Goal: Transaction & Acquisition: Subscribe to service/newsletter

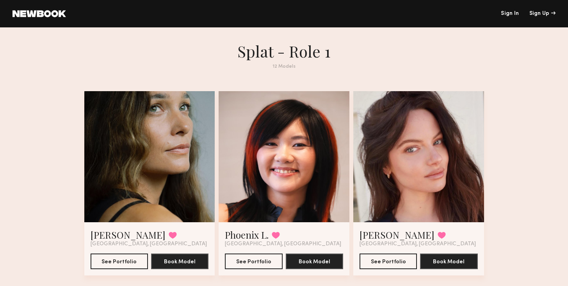
scroll to position [16, 0]
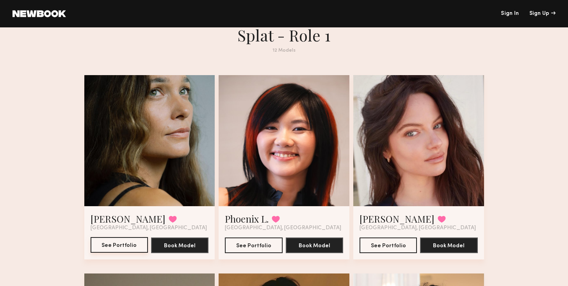
click at [118, 248] on button "See Portfolio" at bounding box center [119, 245] width 57 height 16
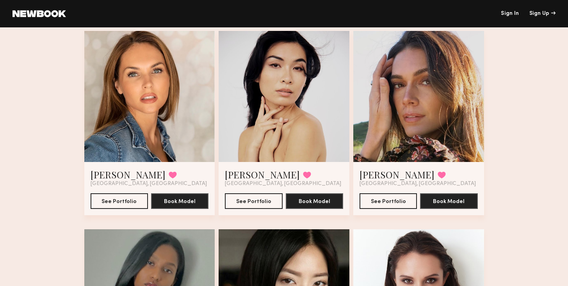
scroll to position [466, 0]
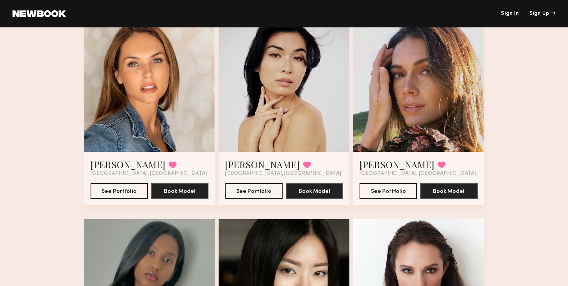
click at [408, 134] on div at bounding box center [419, 86] width 131 height 131
click at [404, 198] on button "See Portfolio" at bounding box center [388, 190] width 57 height 16
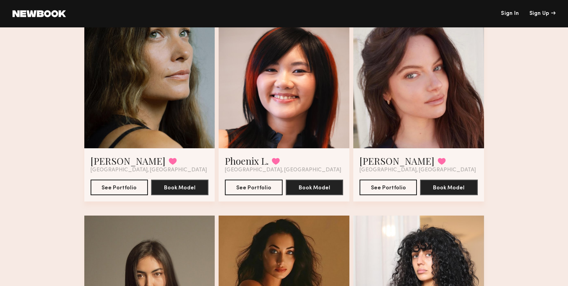
scroll to position [94, 0]
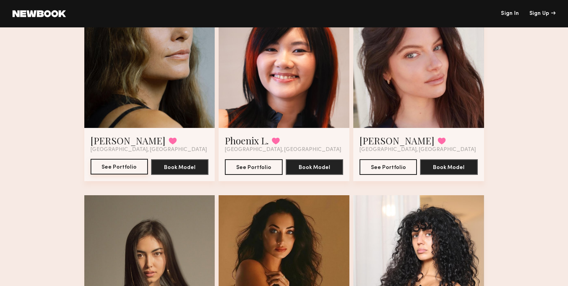
click at [117, 166] on button "See Portfolio" at bounding box center [119, 167] width 57 height 16
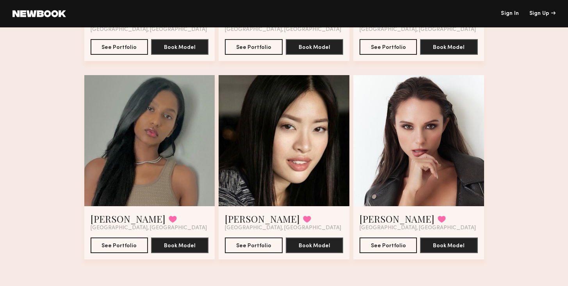
scroll to position [0, 0]
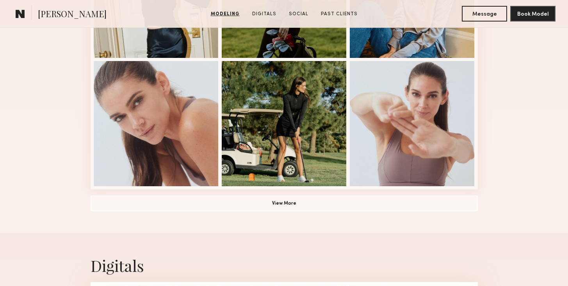
scroll to position [555, 0]
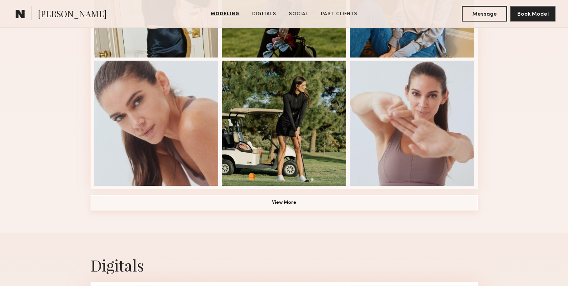
click at [296, 196] on button "View More" at bounding box center [284, 203] width 387 height 16
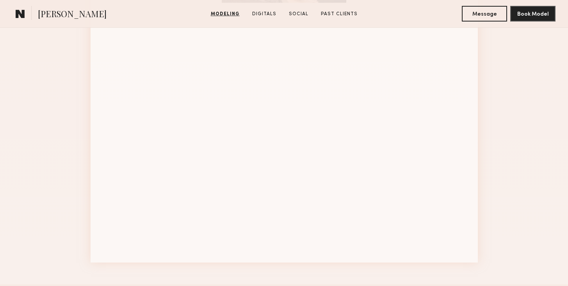
scroll to position [959, 0]
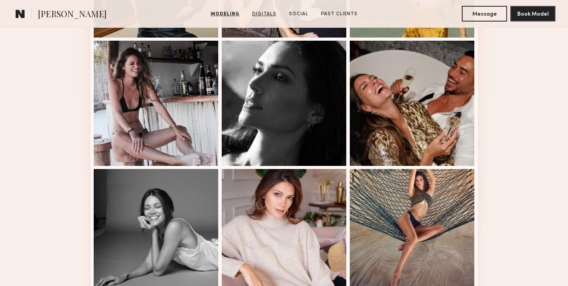
click at [270, 13] on link "Digitals" at bounding box center [264, 14] width 30 height 7
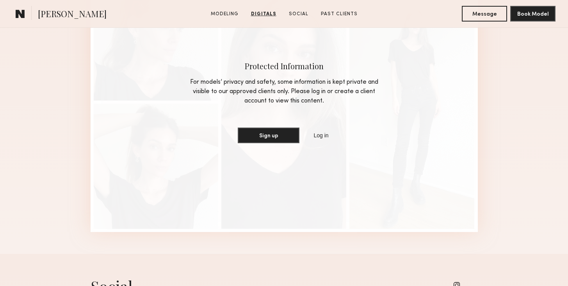
scroll to position [1352, 0]
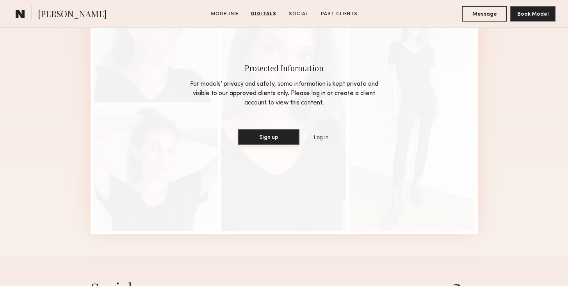
click at [273, 136] on button "Sign up" at bounding box center [269, 137] width 62 height 16
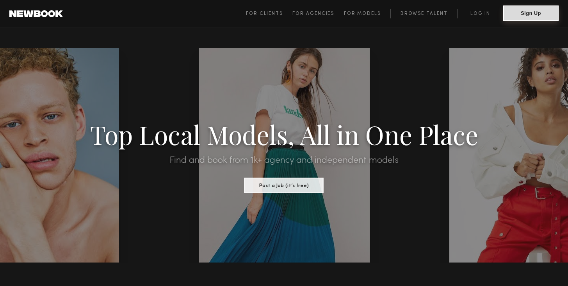
click at [535, 14] on button "Sign Up" at bounding box center [530, 13] width 55 height 16
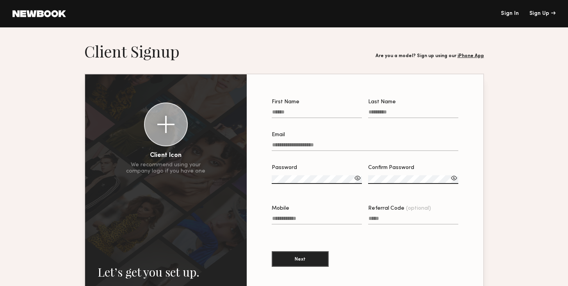
click at [301, 113] on input "First Name" at bounding box center [317, 113] width 90 height 9
type input "***"
type input "******"
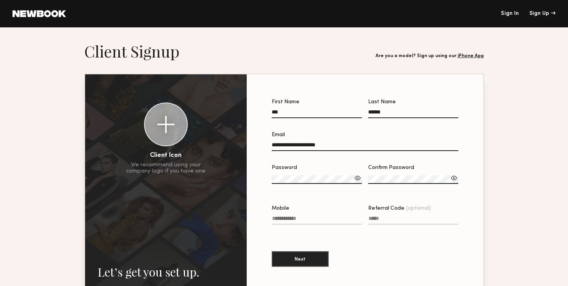
type input "**********"
click at [296, 174] on label "Password" at bounding box center [317, 178] width 90 height 27
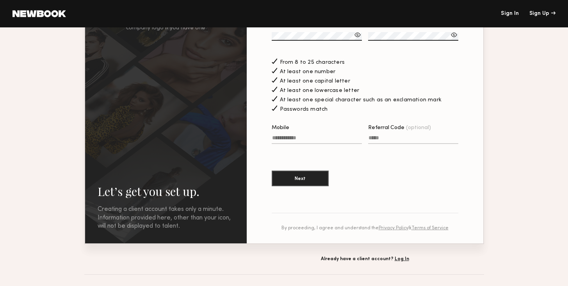
scroll to position [128, 0]
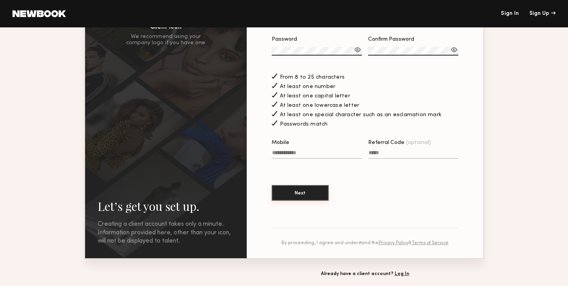
click at [300, 191] on button "Next" at bounding box center [300, 193] width 57 height 16
click at [295, 151] on input "Mobile Invalid phone format" at bounding box center [317, 154] width 90 height 9
type input "**********"
click at [306, 194] on button "Next" at bounding box center [300, 193] width 57 height 16
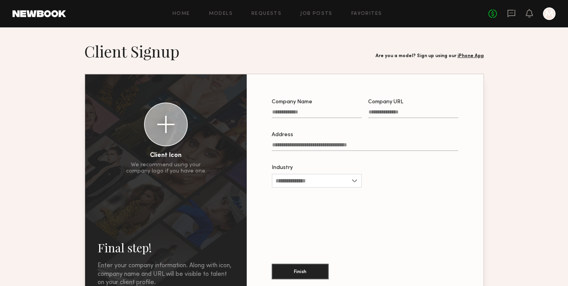
click at [291, 109] on input "Company Name" at bounding box center [317, 113] width 90 height 9
click at [298, 277] on button "Finish" at bounding box center [300, 271] width 57 height 16
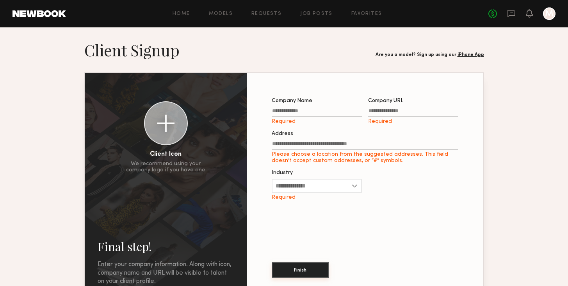
scroll to position [0, 0]
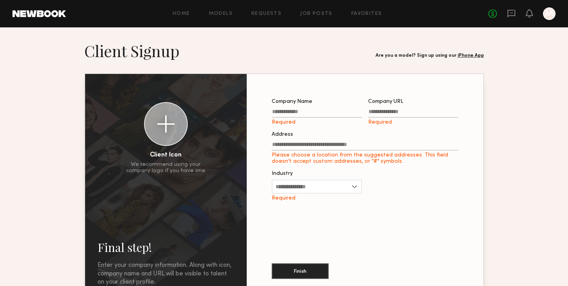
click at [293, 112] on input "Company Name Required" at bounding box center [317, 113] width 90 height 9
type input "**********"
click at [398, 112] on input "Company URL Required" at bounding box center [413, 113] width 90 height 9
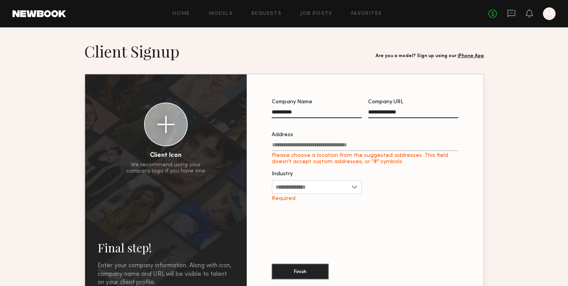
type input "**********"
click at [378, 142] on input "Address Please choose a location from the suggested addresses. This field doesn…" at bounding box center [365, 146] width 187 height 9
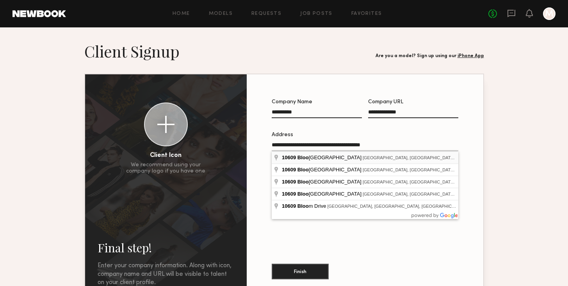
type input "**********"
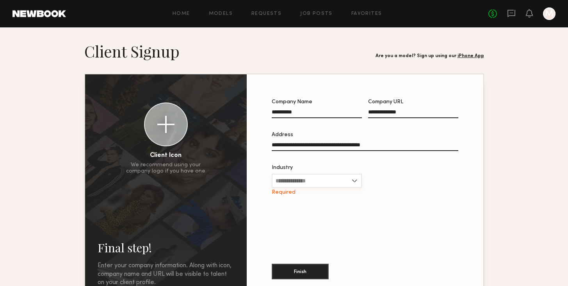
click at [311, 181] on input "Industry" at bounding box center [317, 180] width 90 height 14
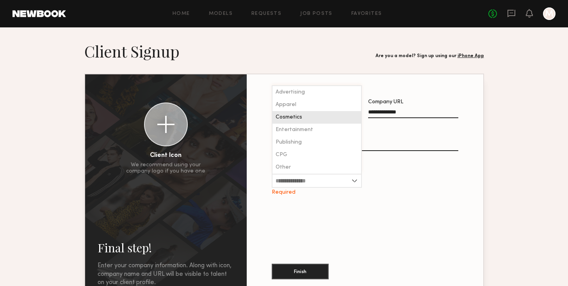
click at [300, 114] on span "Cosmetics" at bounding box center [289, 116] width 27 height 5
type input "*********"
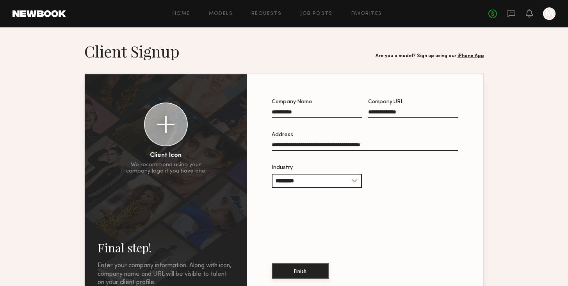
click at [298, 275] on button "Finish" at bounding box center [300, 271] width 57 height 16
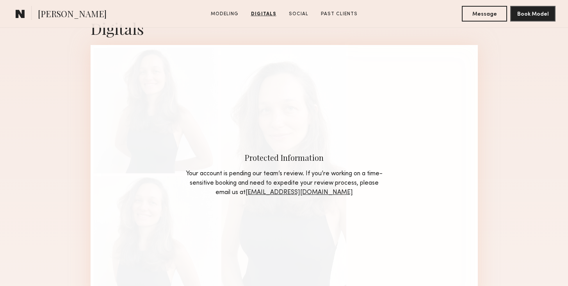
scroll to position [641, 0]
click at [139, 36] on div "Digitals" at bounding box center [284, 28] width 387 height 21
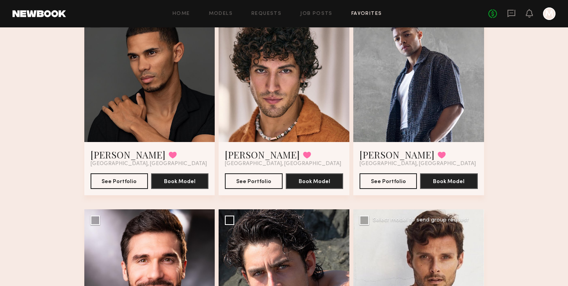
scroll to position [412, 0]
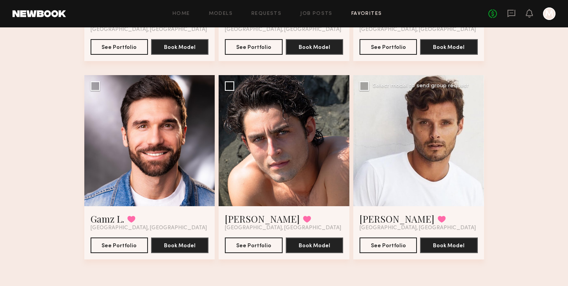
click at [429, 141] on div at bounding box center [419, 140] width 131 height 131
click at [392, 243] on button "See Portfolio" at bounding box center [388, 245] width 57 height 16
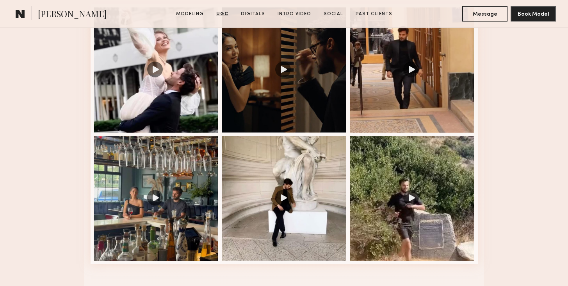
scroll to position [846, 0]
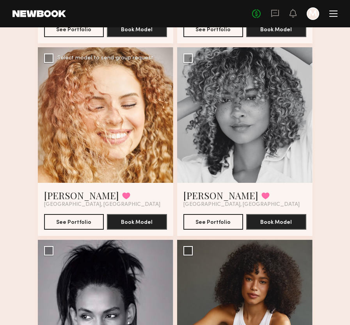
scroll to position [619, 0]
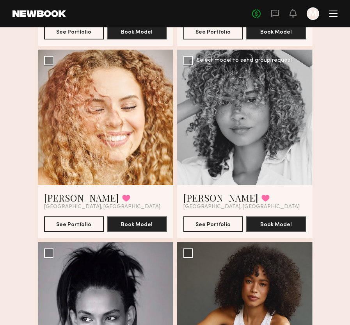
click at [232, 99] on div at bounding box center [245, 118] width 136 height 136
click at [210, 226] on button "See Portfolio" at bounding box center [214, 224] width 60 height 16
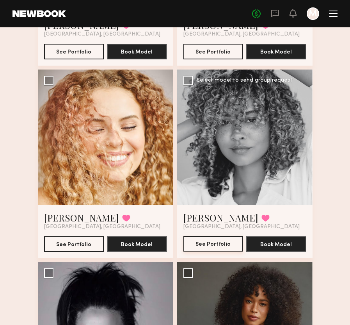
scroll to position [591, 0]
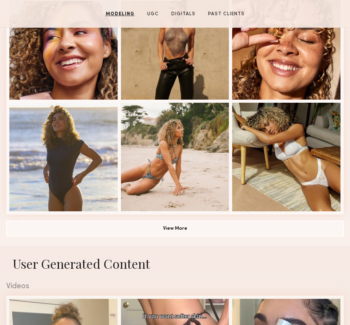
scroll to position [496, 0]
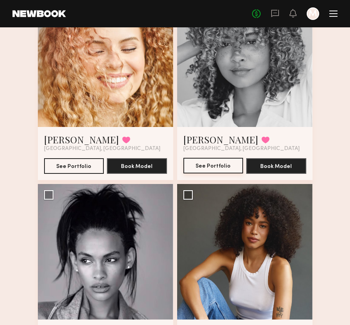
scroll to position [680, 0]
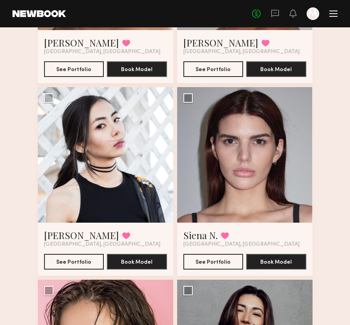
scroll to position [586, 0]
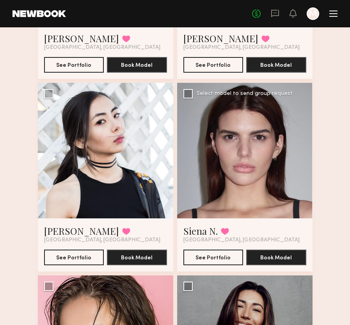
click at [254, 170] on div at bounding box center [245, 151] width 136 height 136
click at [206, 262] on button "See Portfolio" at bounding box center [214, 257] width 60 height 16
